Goal: Task Accomplishment & Management: Manage account settings

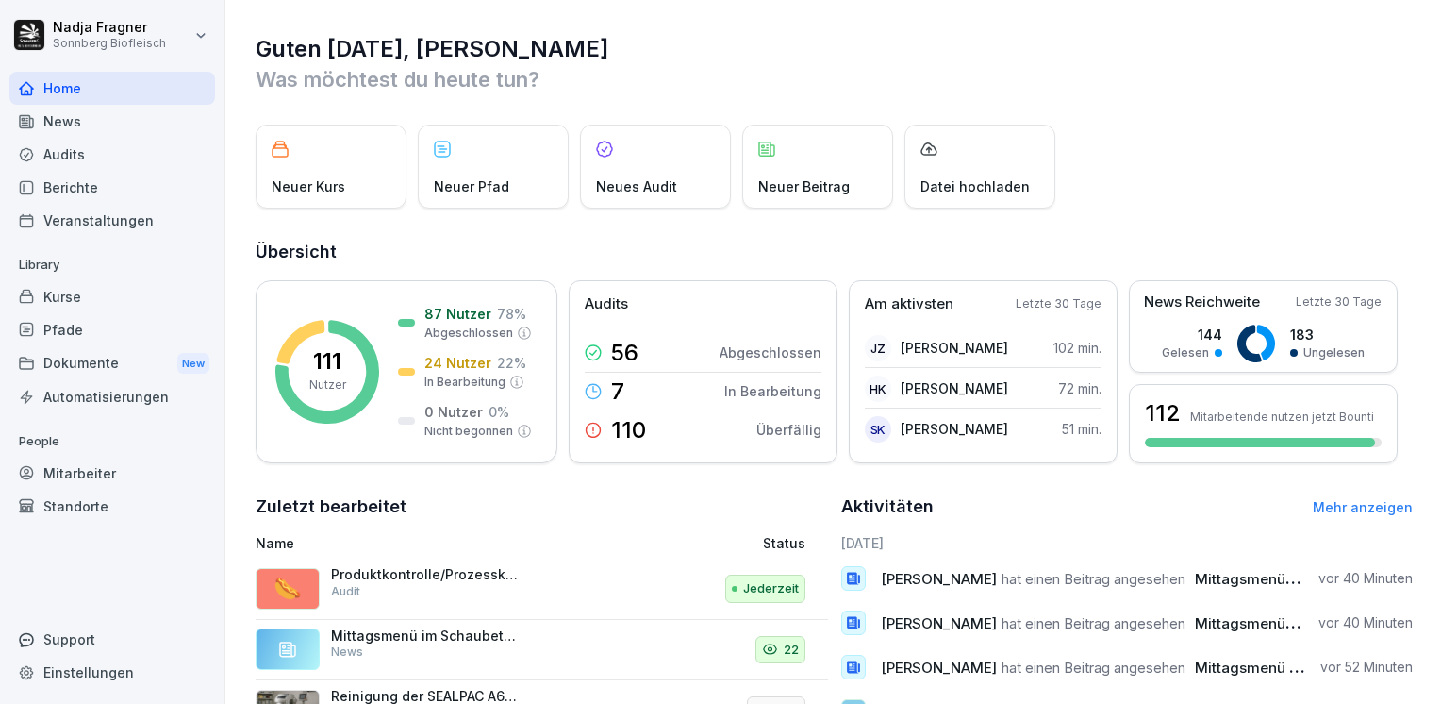
click at [136, 124] on div "News" at bounding box center [112, 121] width 206 height 33
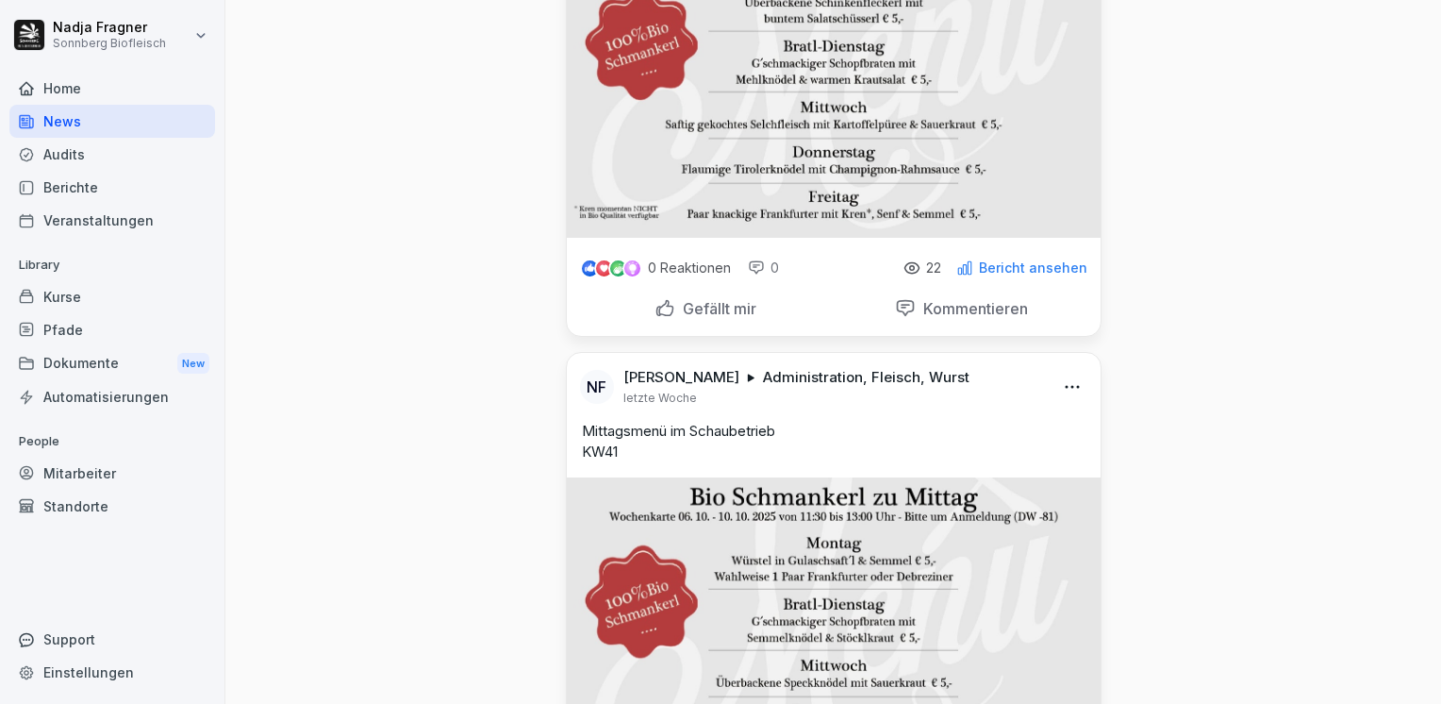
scroll to position [377, 0]
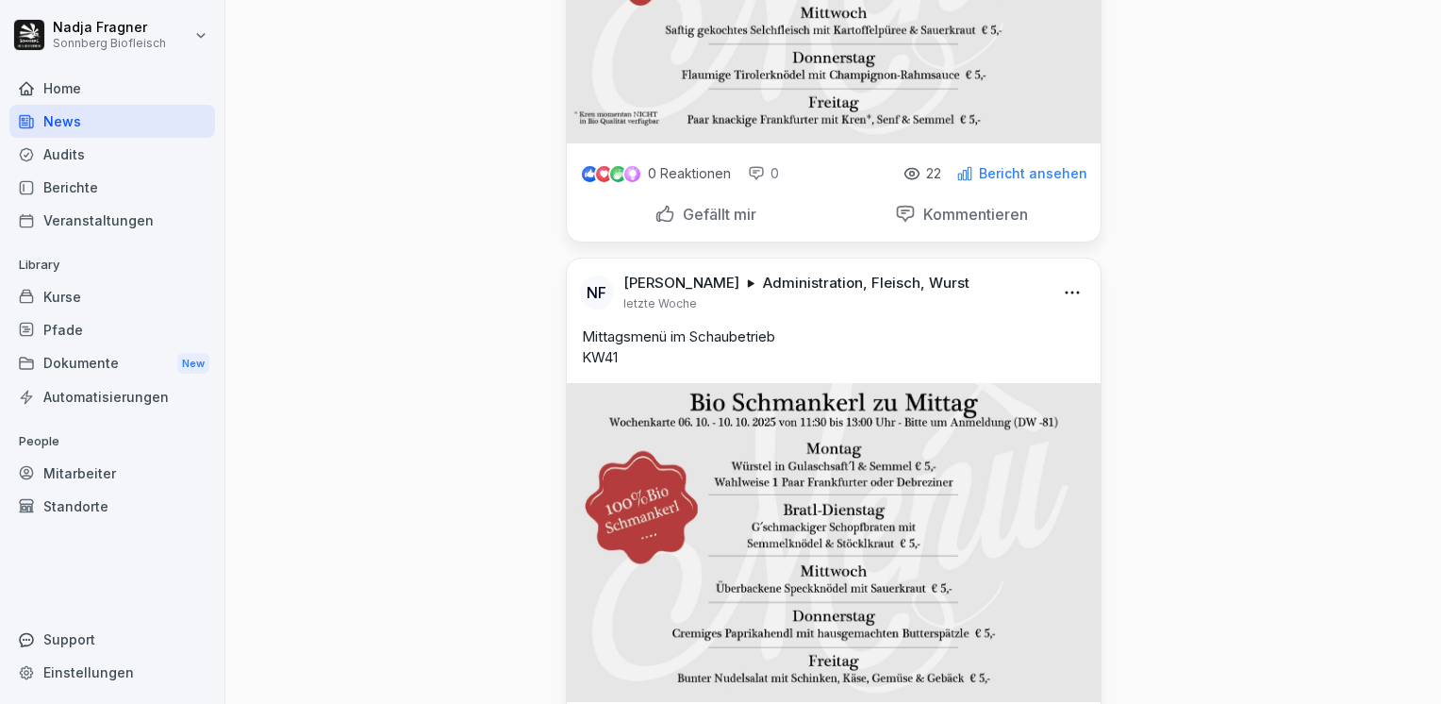
click at [1071, 287] on html "Nadja Fragner Sonnberg Biofleisch Home News Audits Berichte Veranstaltungen Lib…" at bounding box center [720, 352] width 1441 height 704
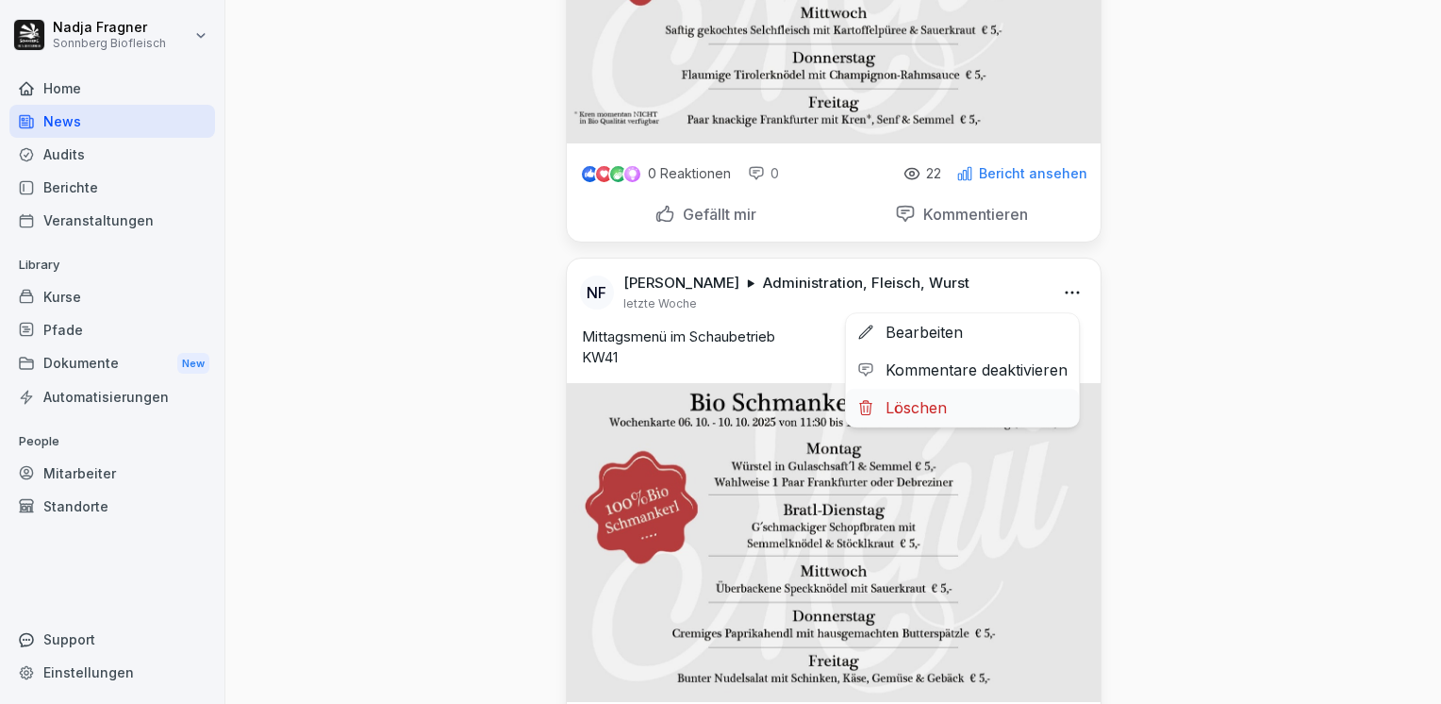
click at [939, 409] on div "Löschen" at bounding box center [962, 408] width 233 height 38
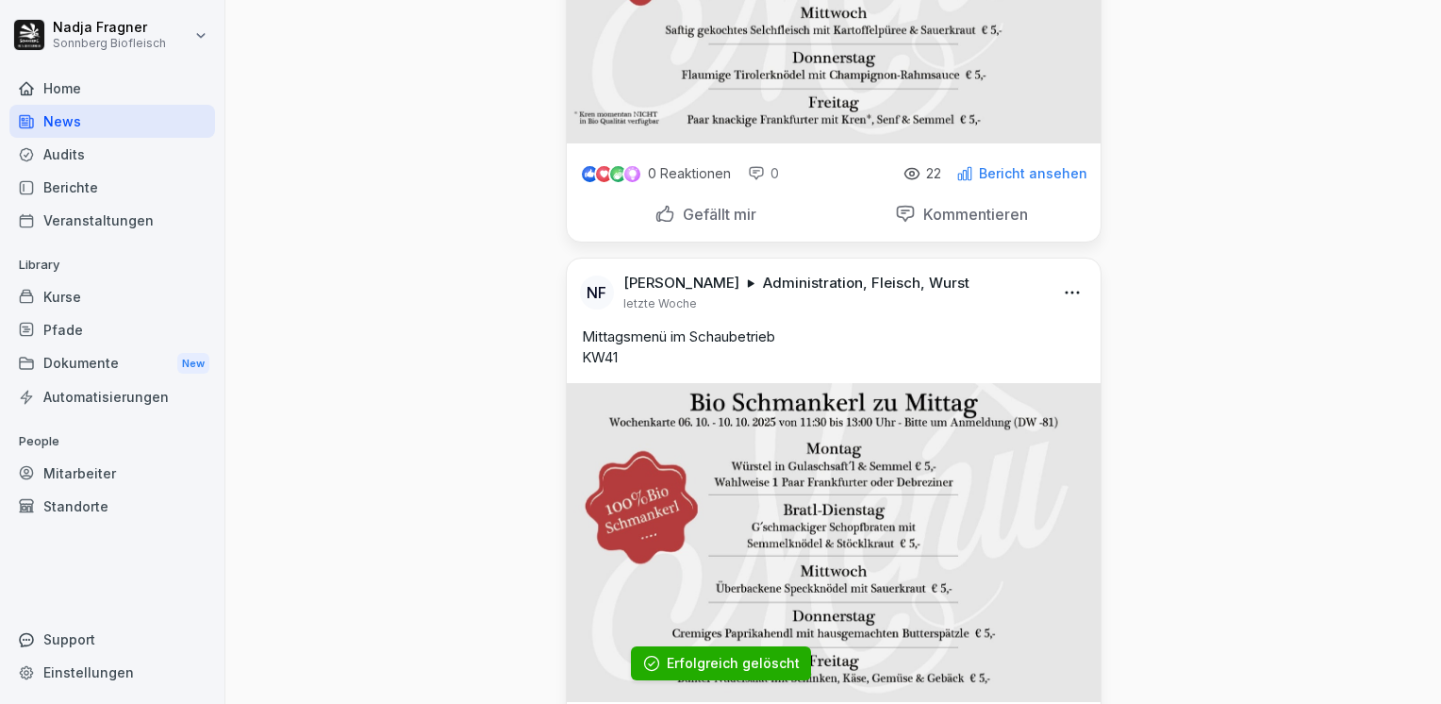
scroll to position [0, 0]
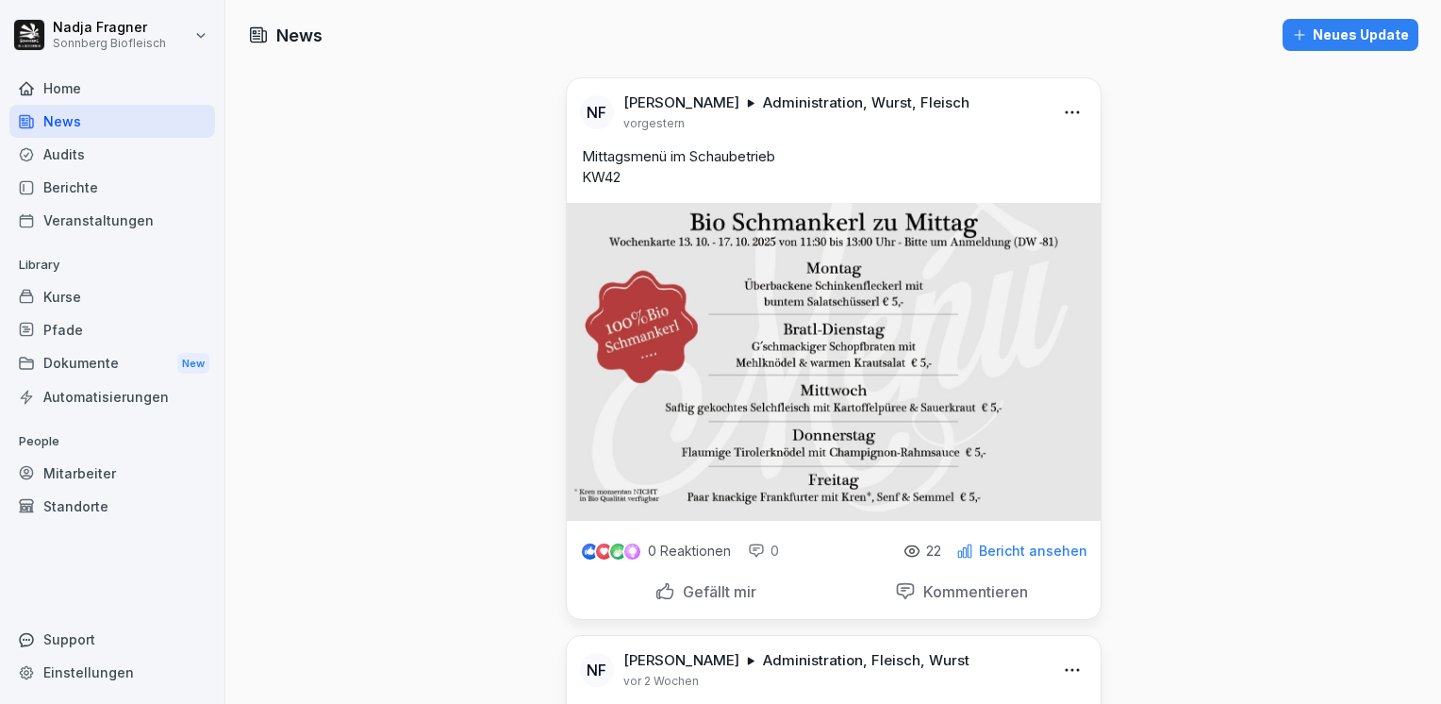
click at [80, 88] on div "Home" at bounding box center [112, 88] width 206 height 33
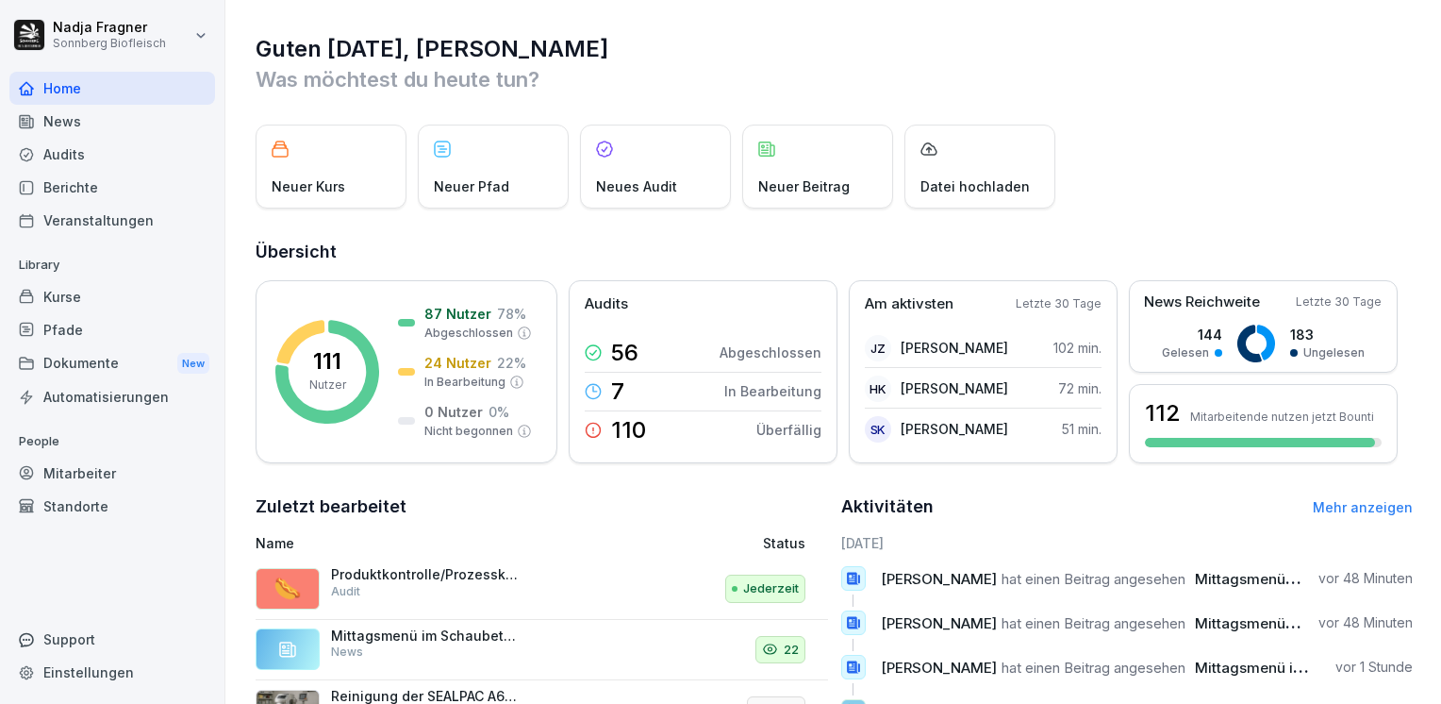
click at [1369, 515] on link "Mehr anzeigen" at bounding box center [1363, 507] width 100 height 16
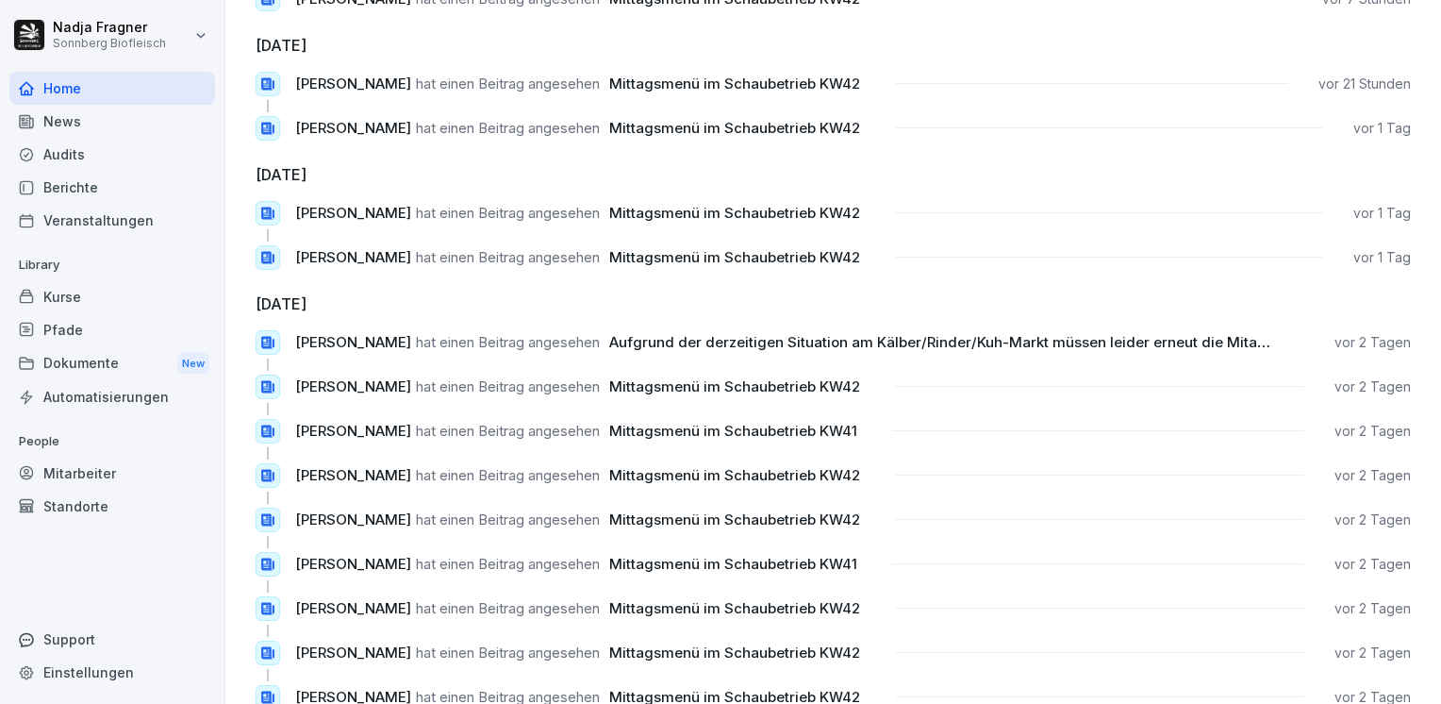
scroll to position [94, 0]
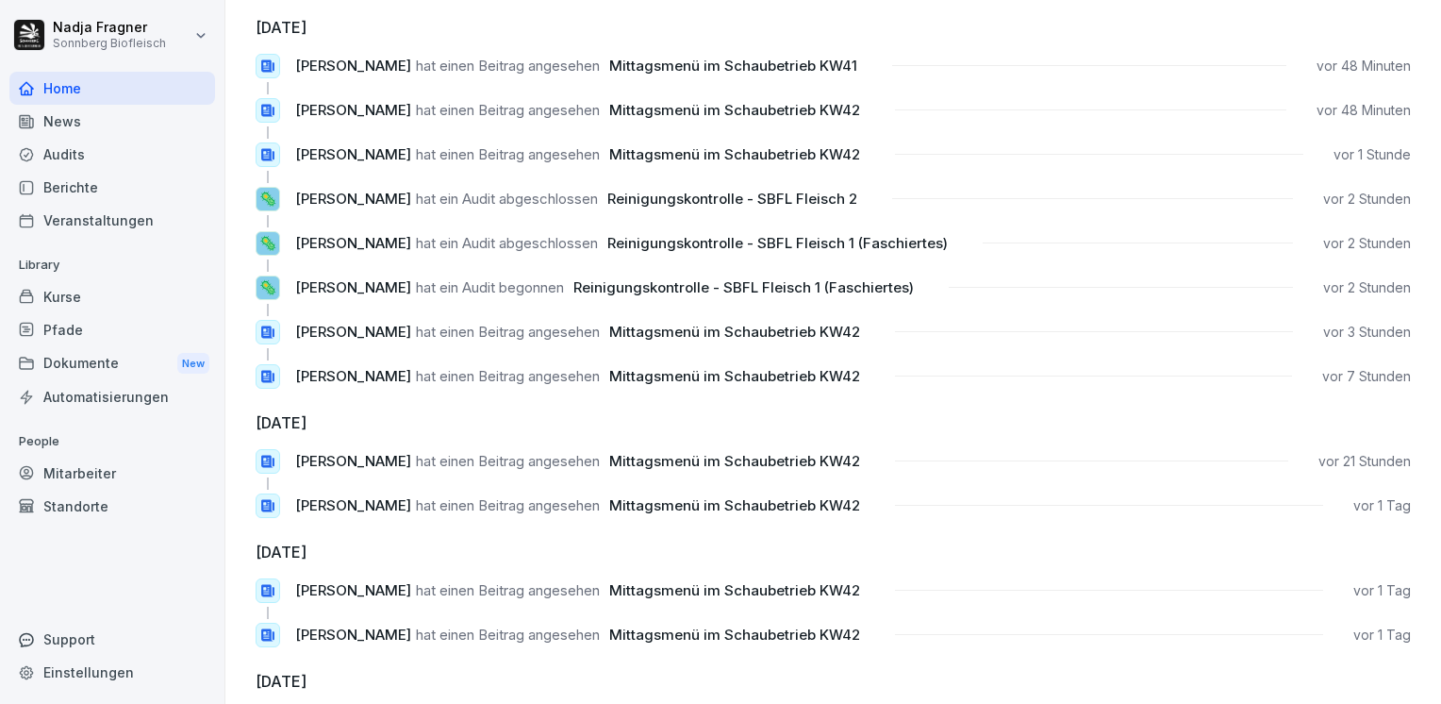
click at [100, 297] on div "Kurse" at bounding box center [112, 296] width 206 height 33
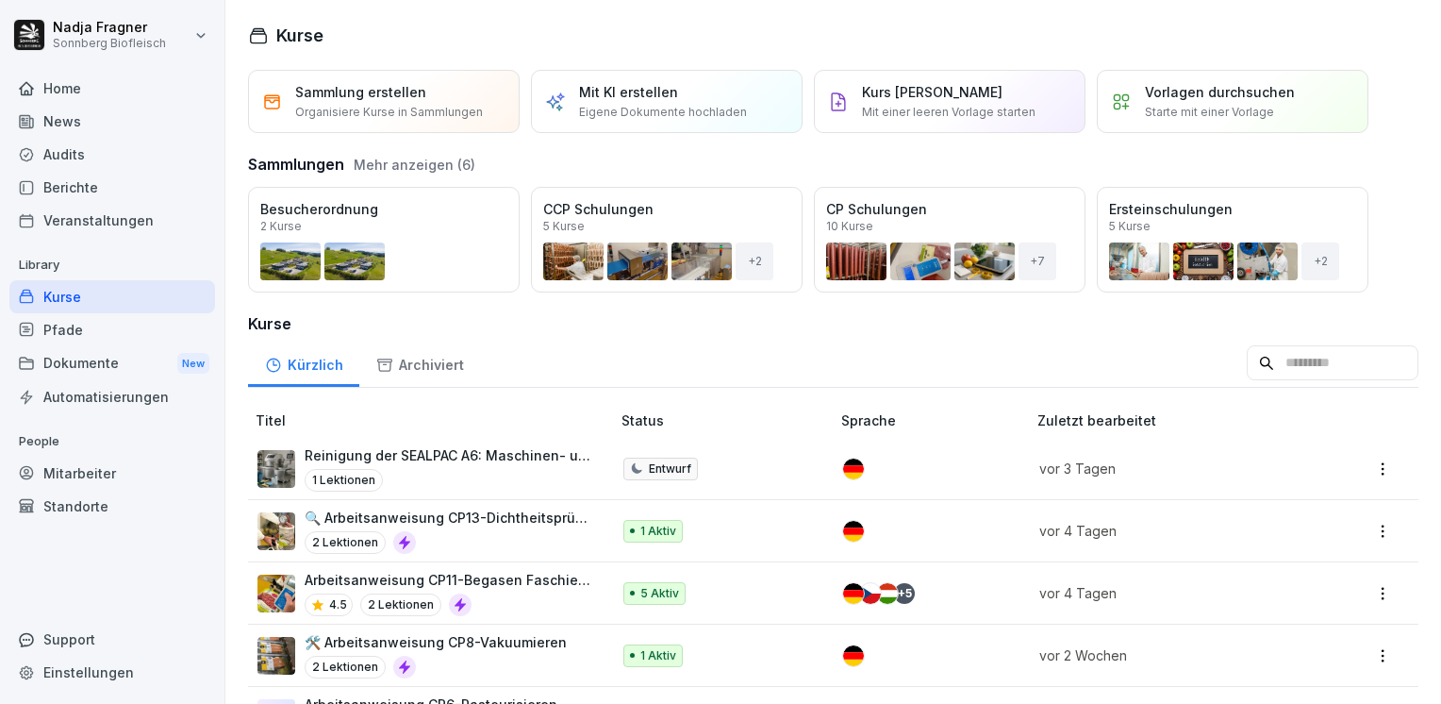
click at [490, 454] on p "Reinigung der SEALPAC A6: Maschinen- und Werkzeugpflege" at bounding box center [448, 455] width 287 height 20
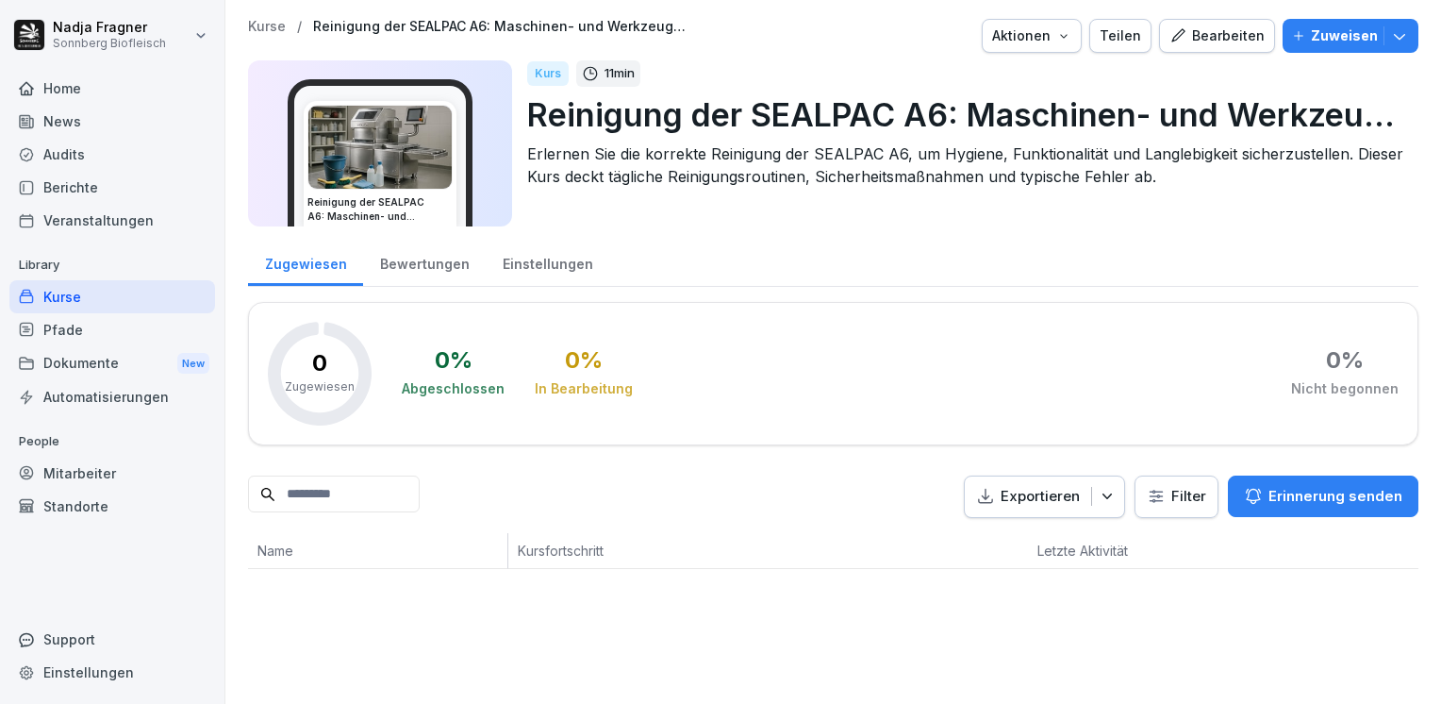
click at [1194, 33] on div "Bearbeiten" at bounding box center [1217, 35] width 95 height 21
